Goal: Information Seeking & Learning: Check status

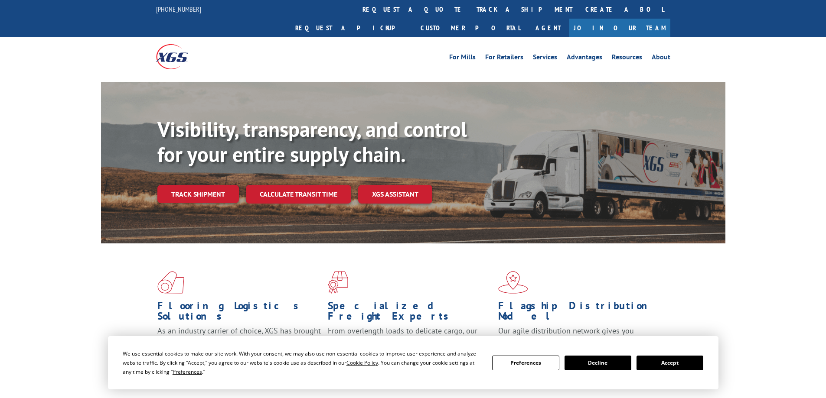
click at [680, 365] on button "Accept" at bounding box center [669, 363] width 67 height 15
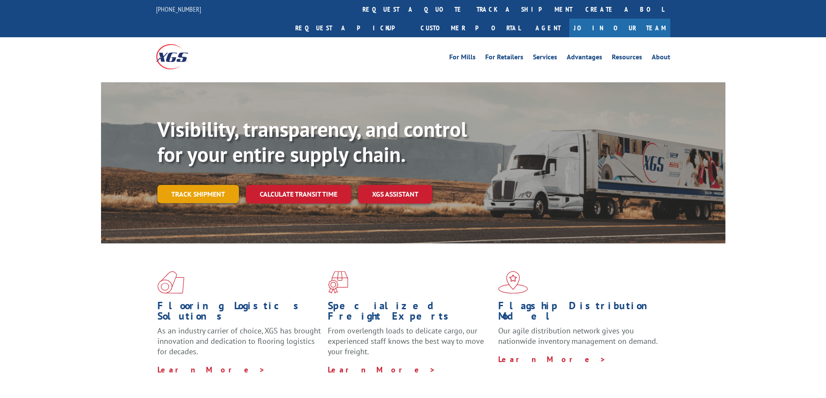
click at [176, 185] on link "Track shipment" at bounding box center [197, 194] width 81 height 18
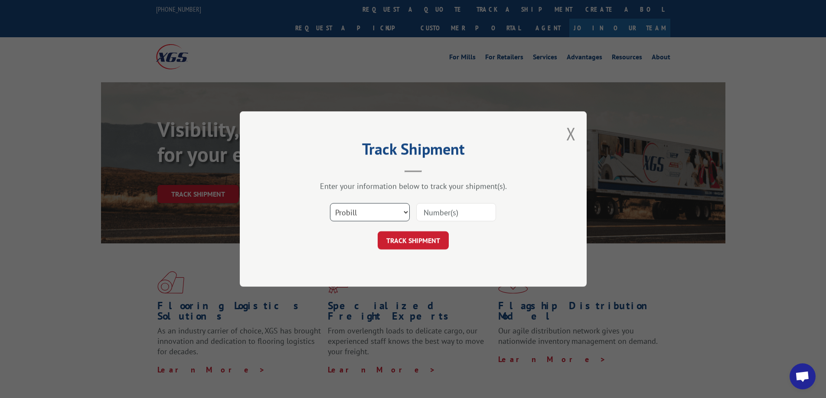
click at [357, 211] on select "Select category... Probill BOL PO" at bounding box center [370, 212] width 80 height 18
select select "bol"
click at [330, 203] on select "Select category... Probill BOL PO" at bounding box center [370, 212] width 80 height 18
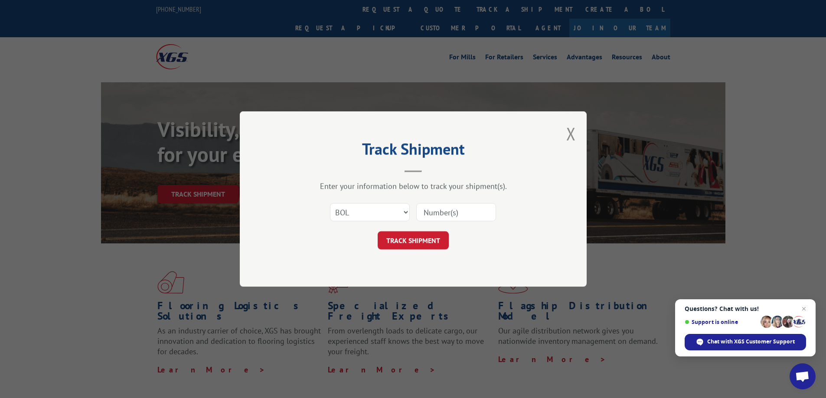
click at [428, 213] on input at bounding box center [456, 212] width 80 height 18
paste input "5591355"
type input "5591355"
click at [427, 243] on button "TRACK SHIPMENT" at bounding box center [412, 240] width 71 height 18
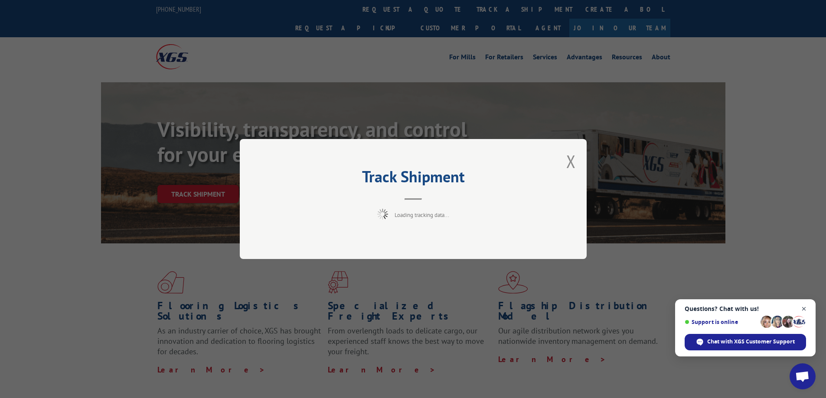
click at [804, 307] on span "Close chat" at bounding box center [803, 309] width 11 height 11
